Goal: Task Accomplishment & Management: Manage account settings

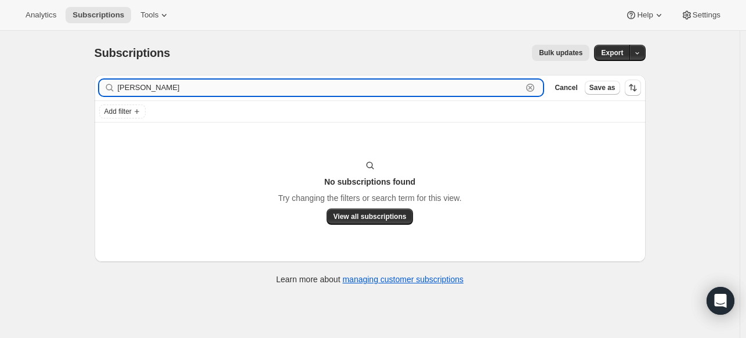
click at [248, 86] on input "[PERSON_NAME]" at bounding box center [320, 87] width 405 height 16
paste input "[EMAIL_ADDRESS][DOMAIN_NAME]"
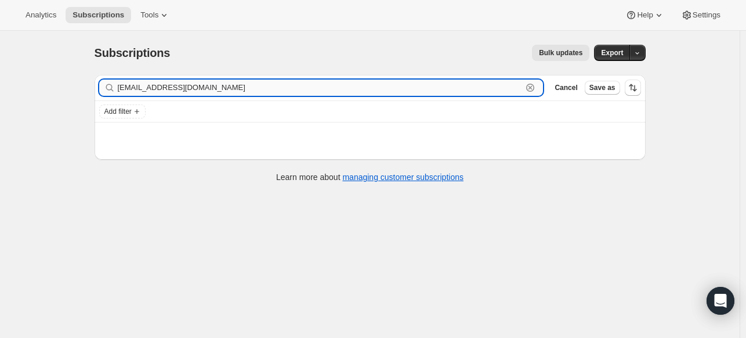
type input "[EMAIL_ADDRESS][DOMAIN_NAME]"
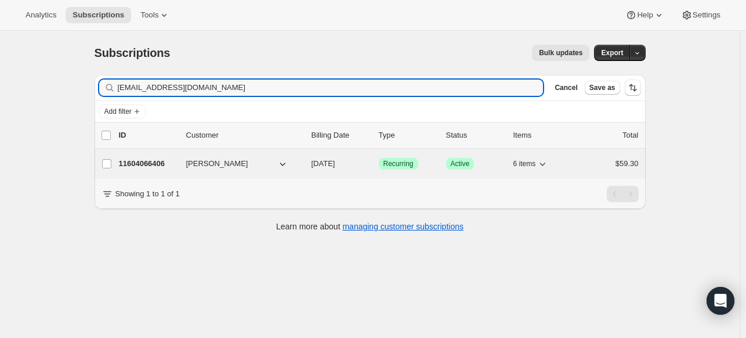
click at [137, 162] on p "11604066406" at bounding box center [148, 164] width 58 height 12
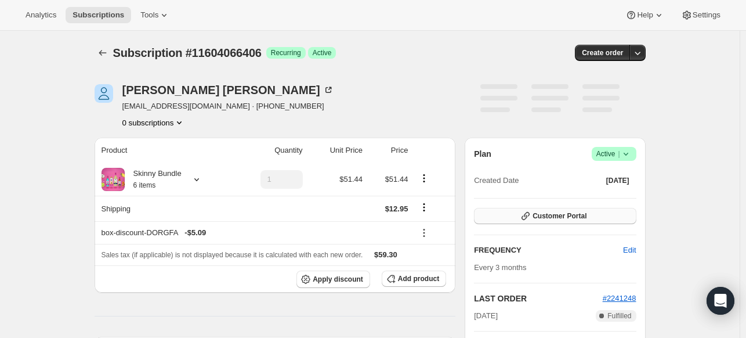
click at [558, 214] on span "Customer Portal" at bounding box center [560, 215] width 54 height 9
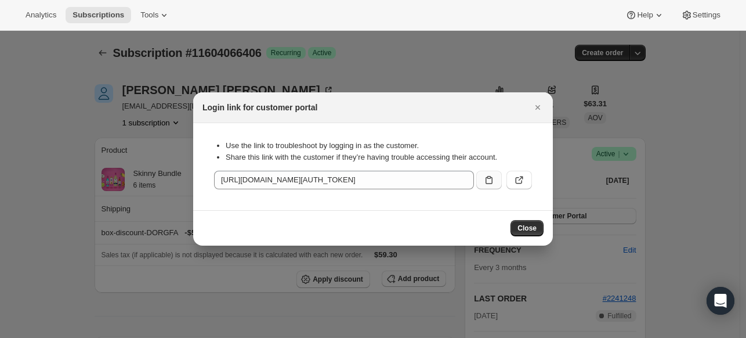
click at [495, 178] on button ":rcl:" at bounding box center [489, 180] width 26 height 19
